Goal: Find specific page/section: Find specific page/section

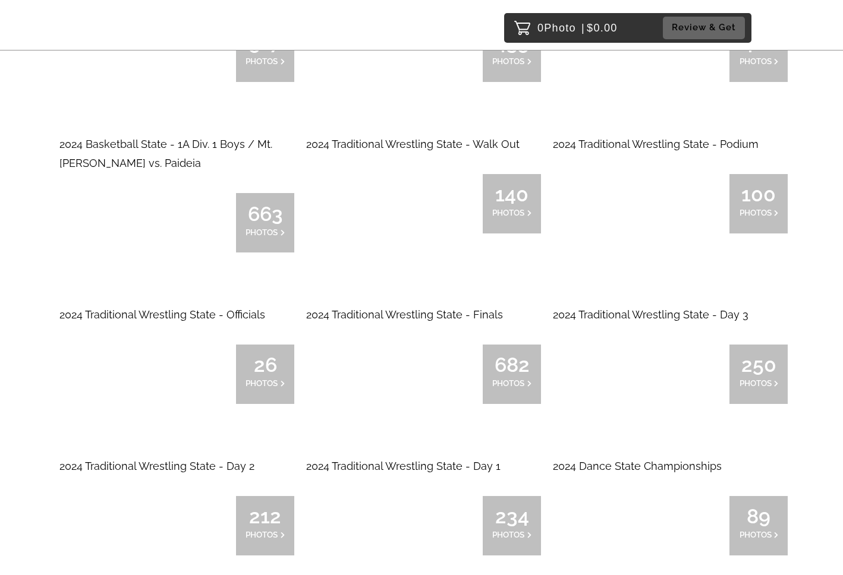
scroll to position [7898, 0]
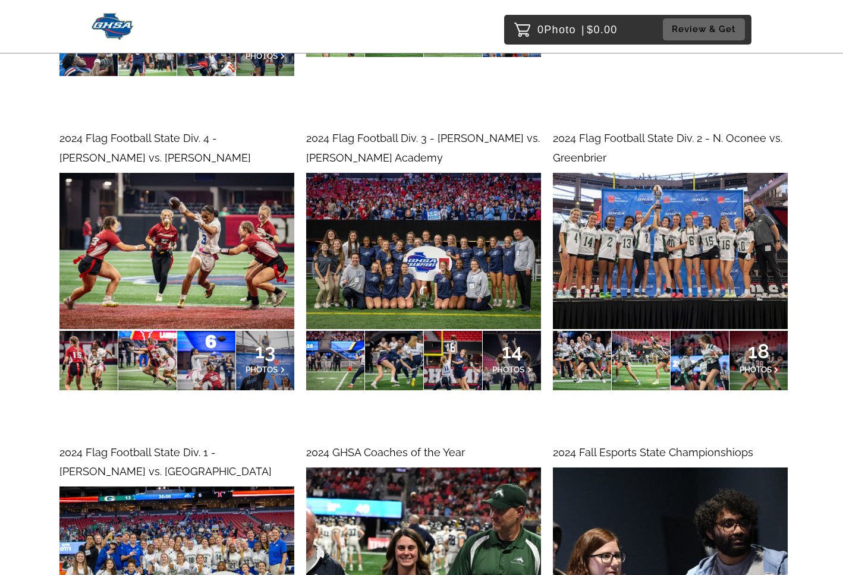
click at [401, 351] on div at bounding box center [394, 360] width 58 height 59
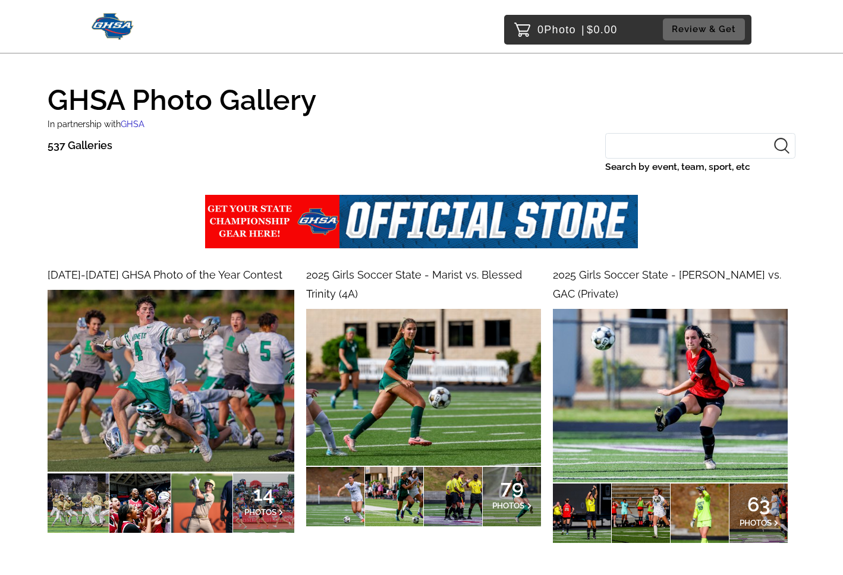
click at [662, 152] on input "Search by event, team, sport, etc" at bounding box center [700, 146] width 190 height 26
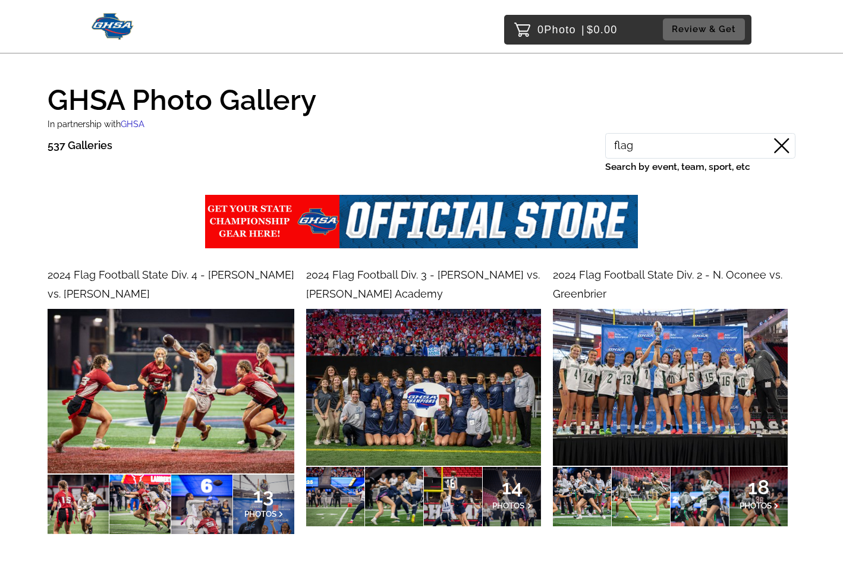
type input "flag"
click at [688, 147] on input "flag" at bounding box center [700, 146] width 190 height 26
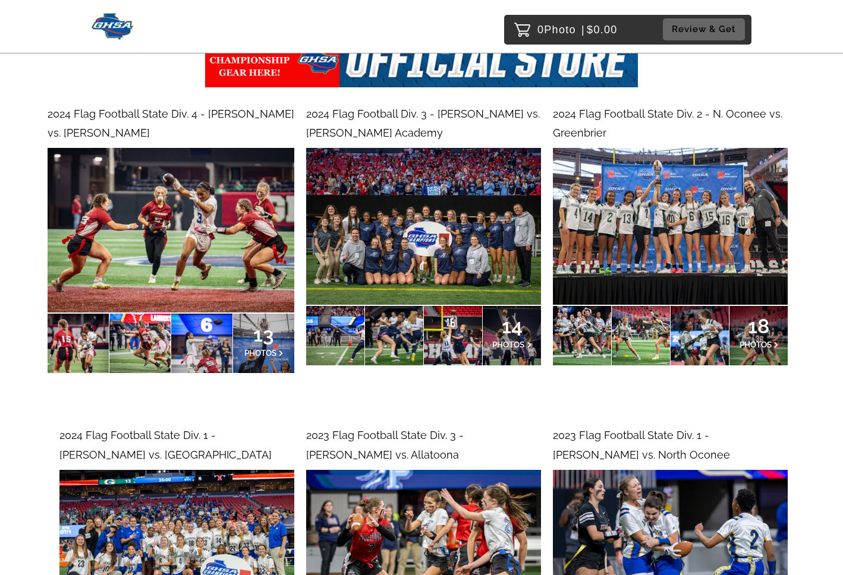
scroll to position [162, 0]
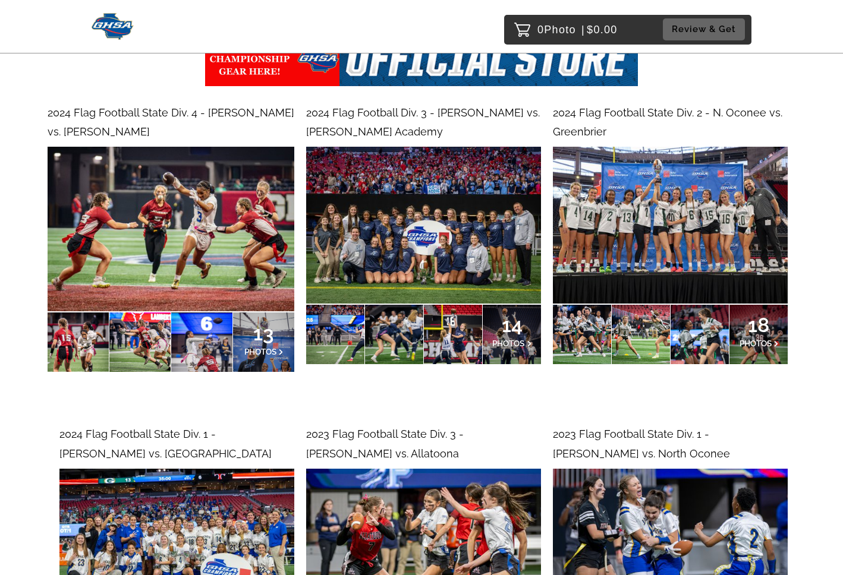
click at [153, 201] on img at bounding box center [171, 229] width 247 height 164
